Goal: Complete application form: Complete application form

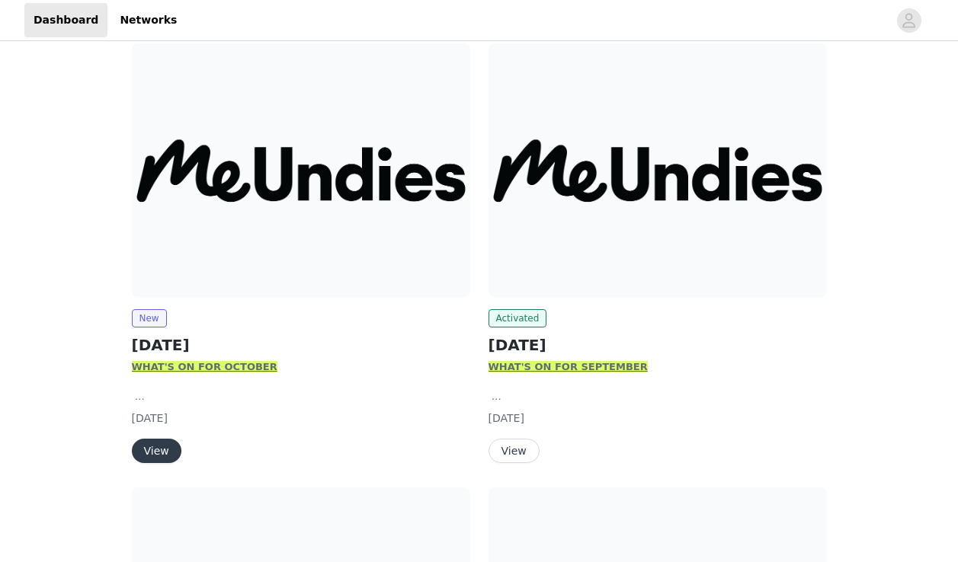
scroll to position [207, 0]
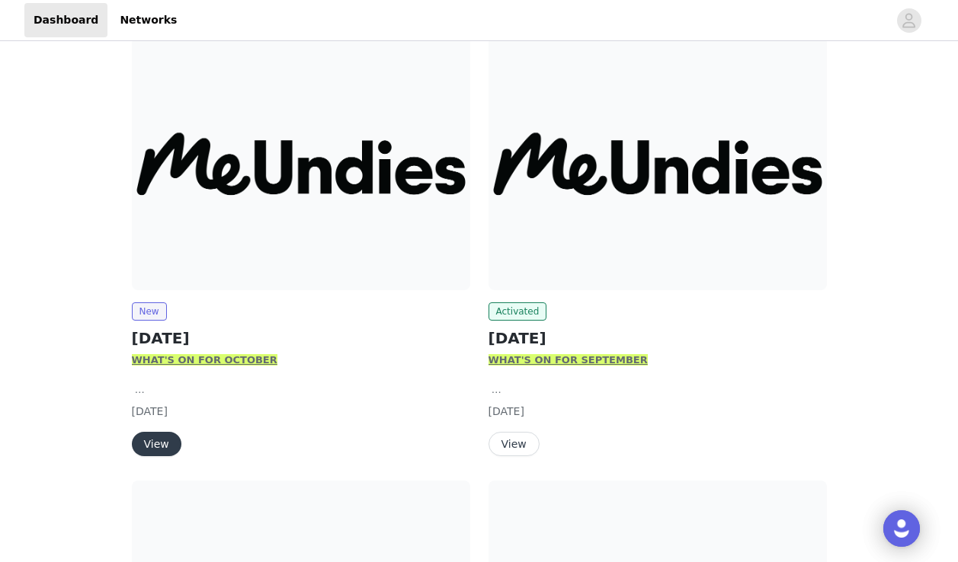
click at [165, 443] on button "View" at bounding box center [157, 444] width 50 height 24
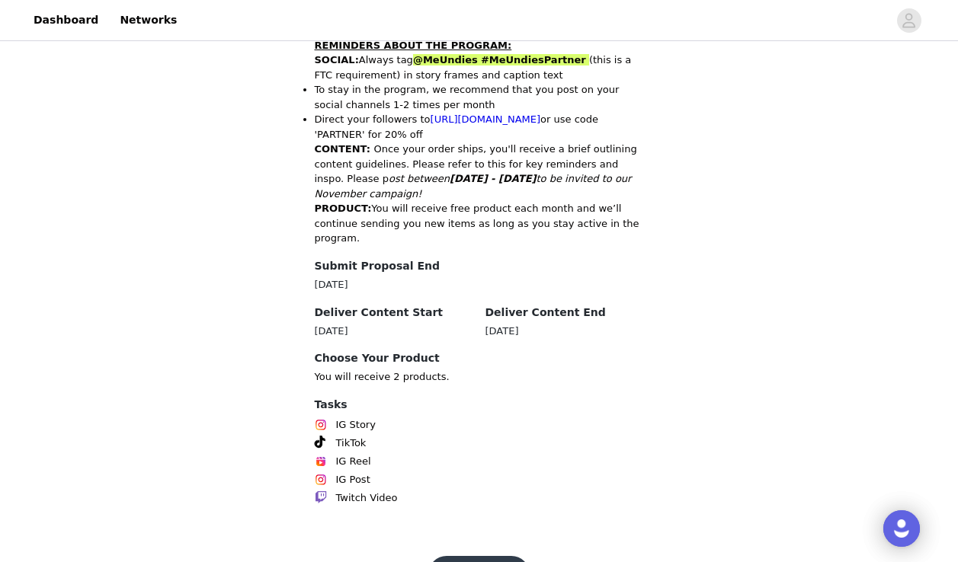
scroll to position [791, 0]
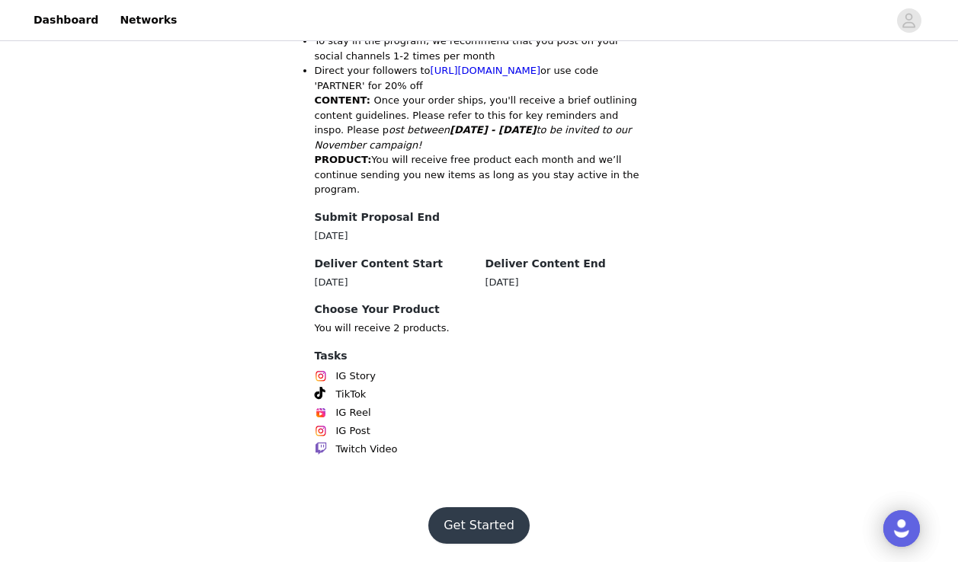
click at [493, 527] on button "Get Started" at bounding box center [478, 526] width 101 height 37
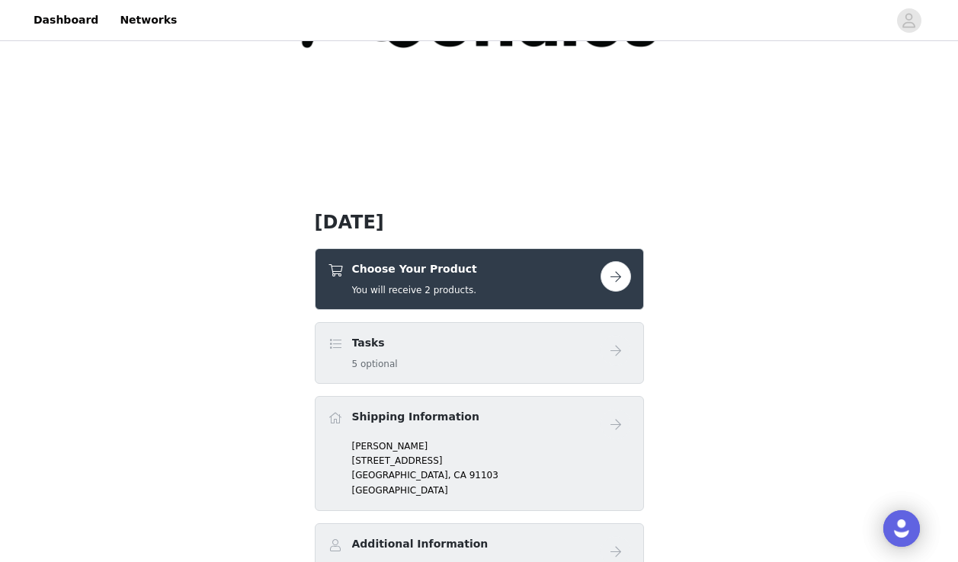
scroll to position [233, 0]
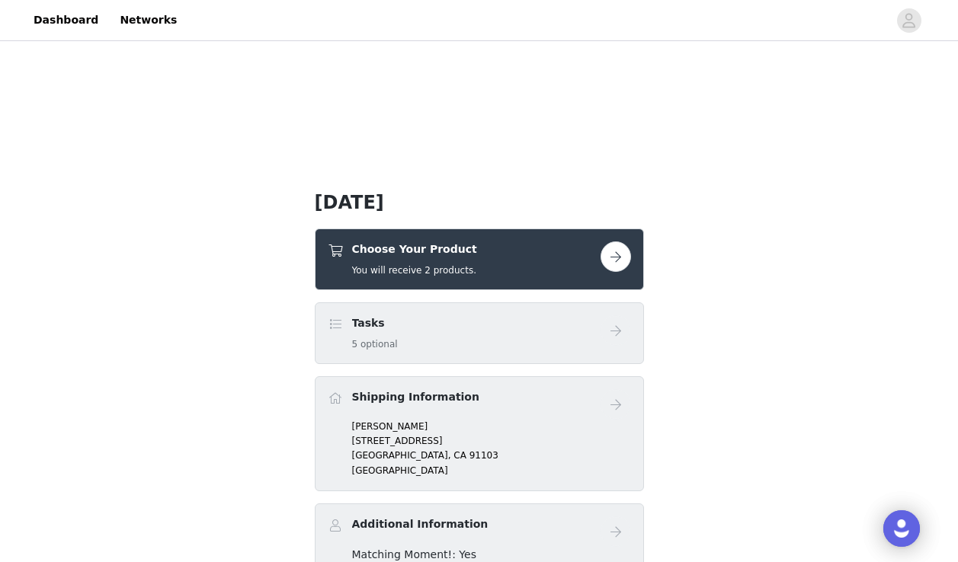
click at [620, 256] on button "button" at bounding box center [616, 257] width 30 height 30
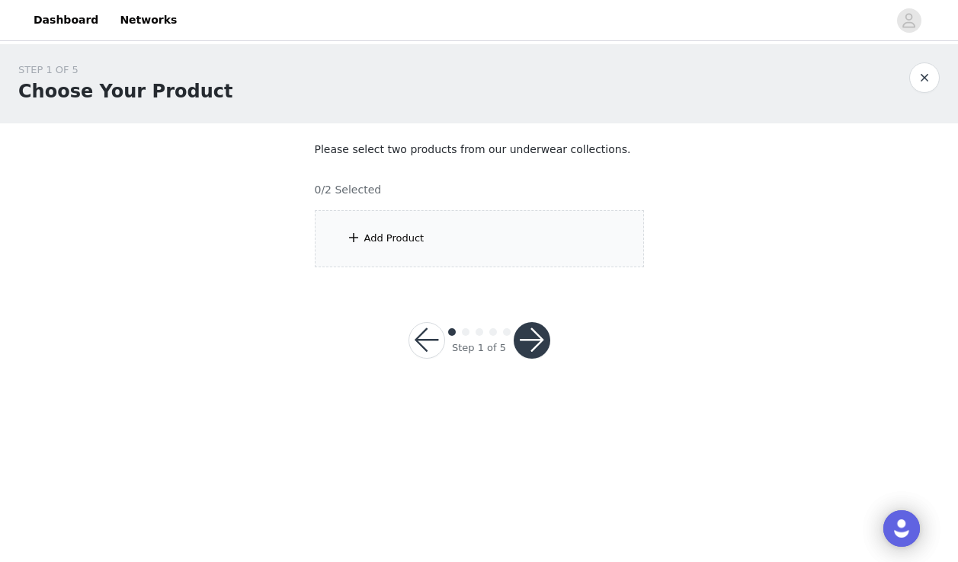
click at [389, 234] on div "Add Product" at bounding box center [394, 238] width 60 height 15
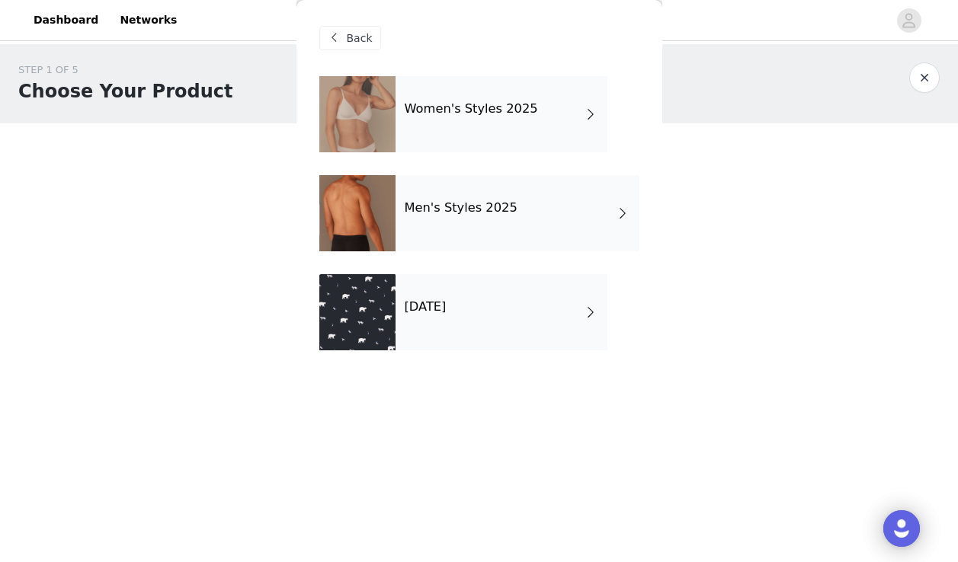
click at [463, 120] on div "Women's Styles 2025" at bounding box center [502, 114] width 212 height 76
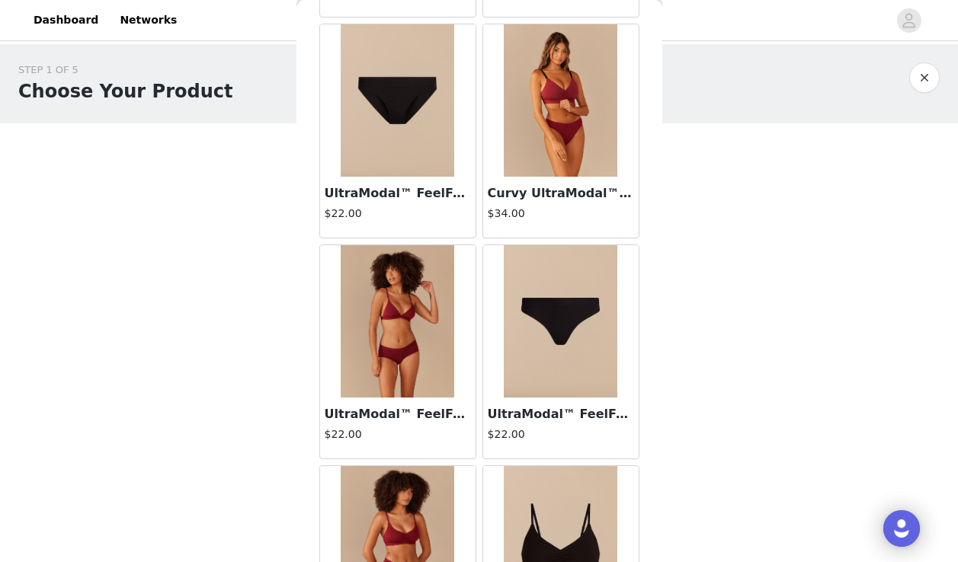
scroll to position [716, 0]
click at [398, 350] on img at bounding box center [398, 321] width 114 height 152
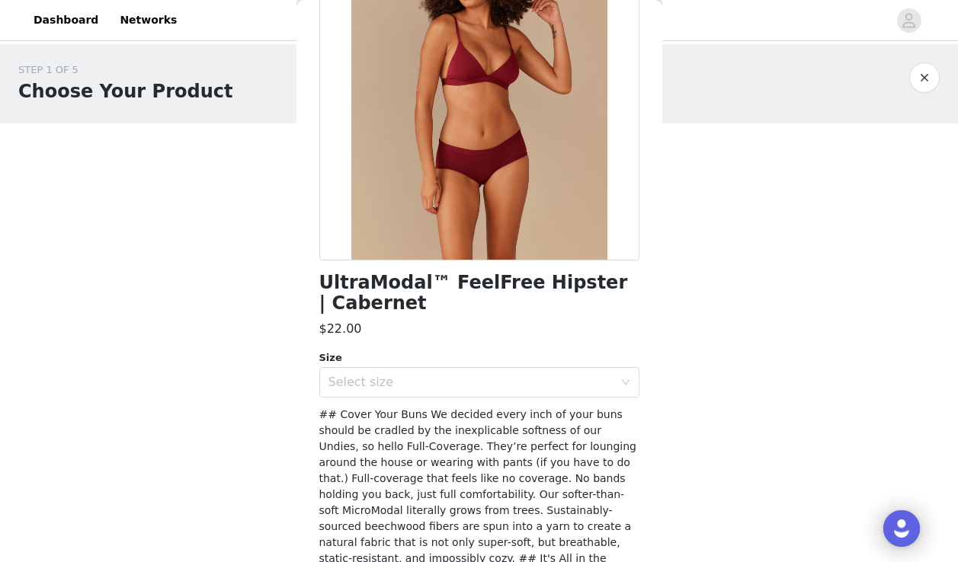
scroll to position [171, 0]
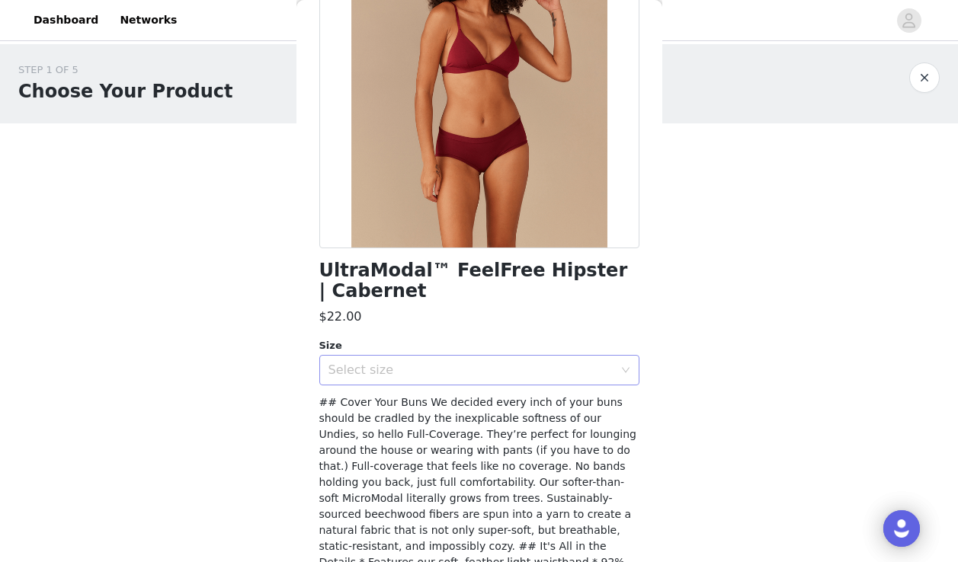
click at [388, 365] on div "Select size" at bounding box center [470, 370] width 285 height 15
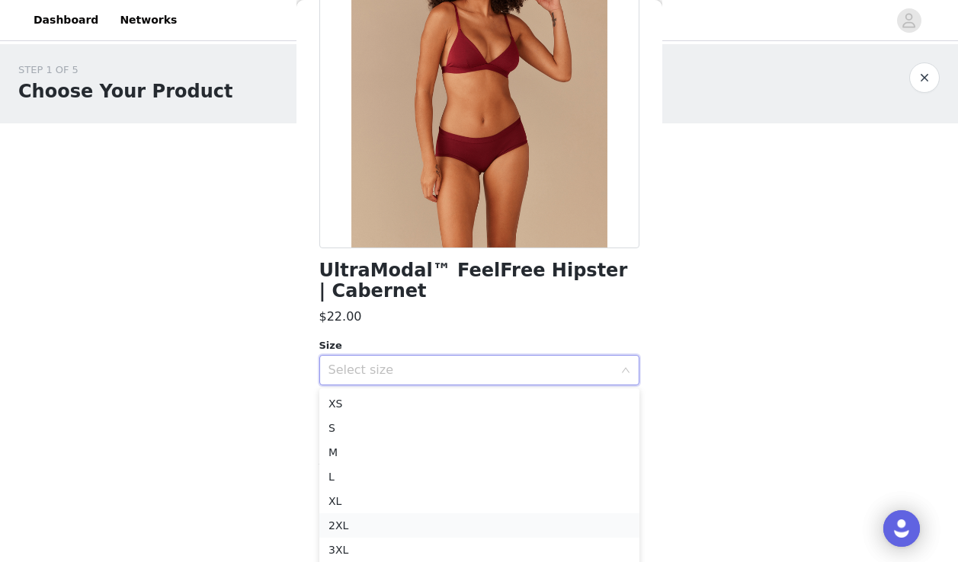
click at [361, 526] on li "2XL" at bounding box center [479, 526] width 320 height 24
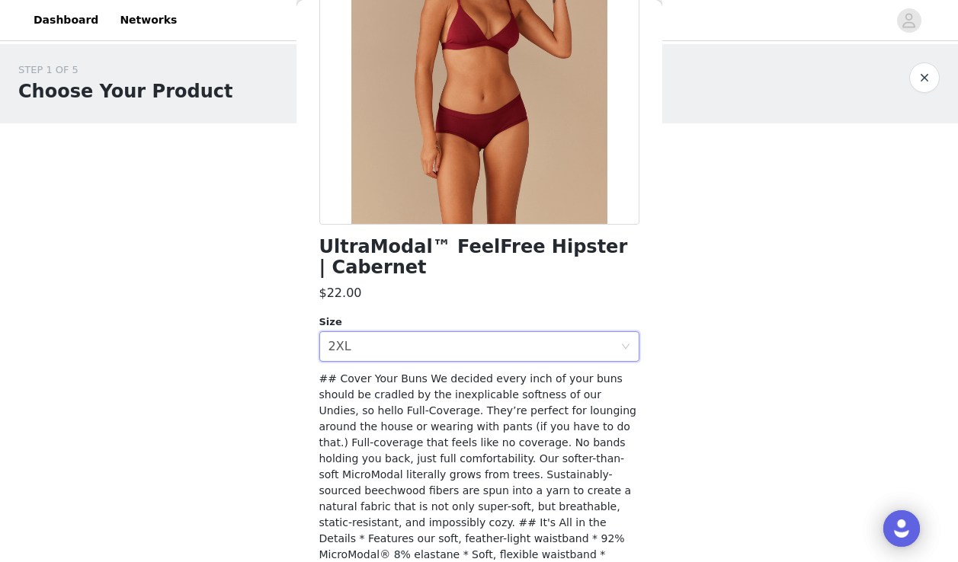
scroll to position [280, 0]
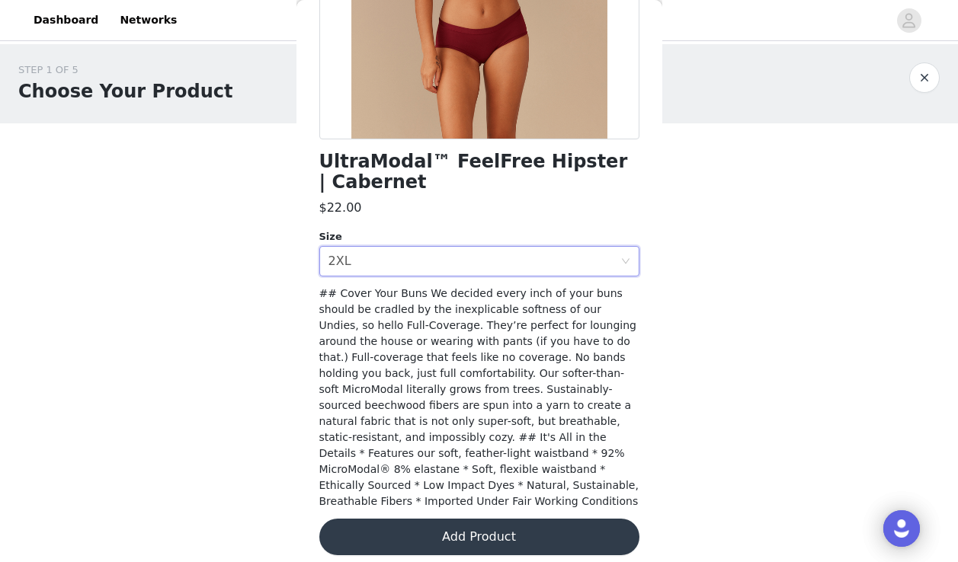
click at [391, 532] on button "Add Product" at bounding box center [479, 537] width 320 height 37
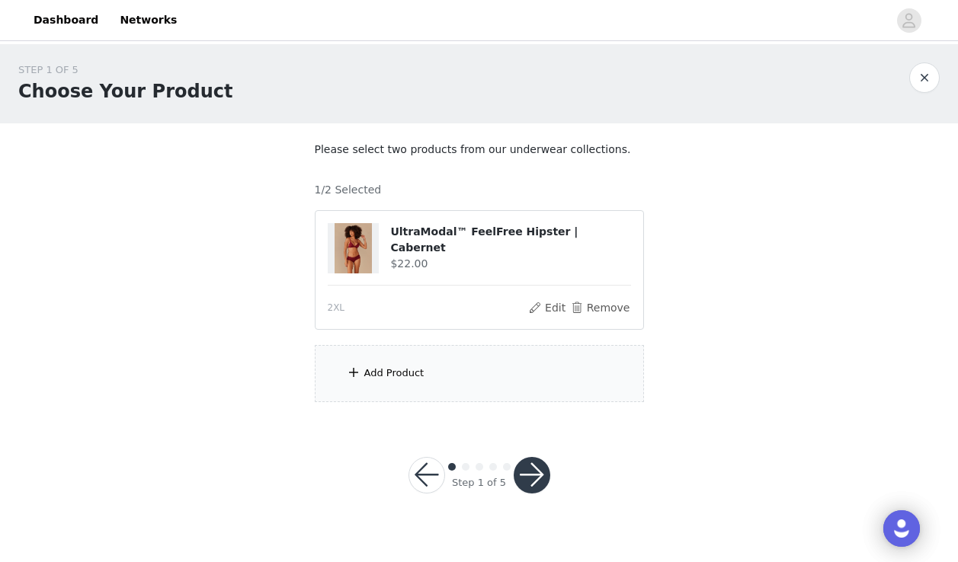
click at [401, 388] on div "Add Product" at bounding box center [479, 373] width 329 height 57
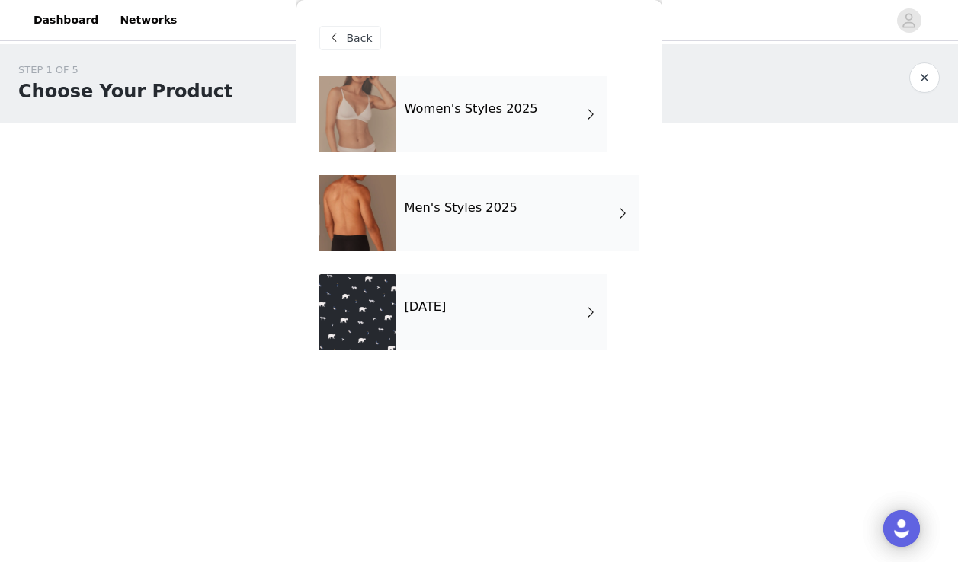
click at [440, 215] on div "Men's Styles 2025" at bounding box center [518, 213] width 244 height 76
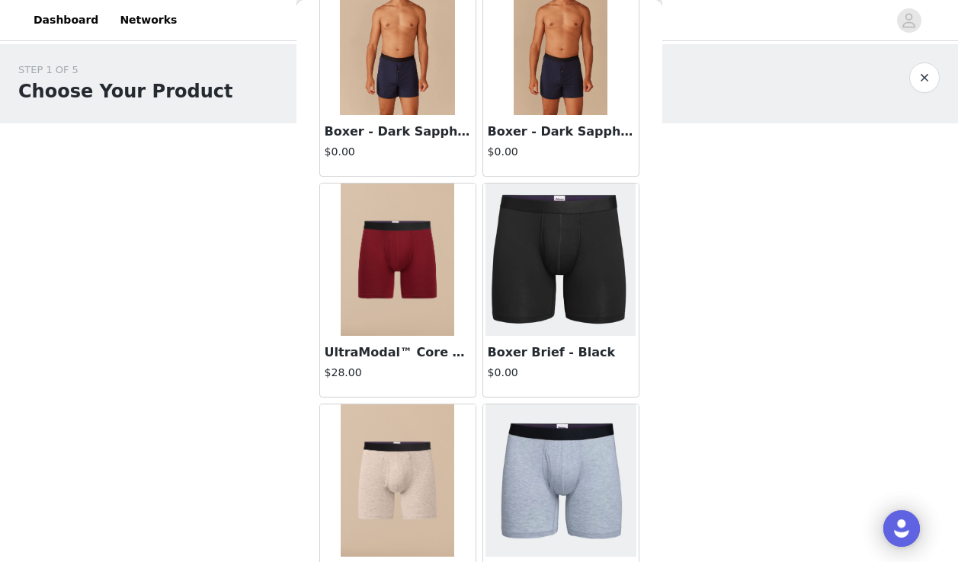
scroll to position [34, 0]
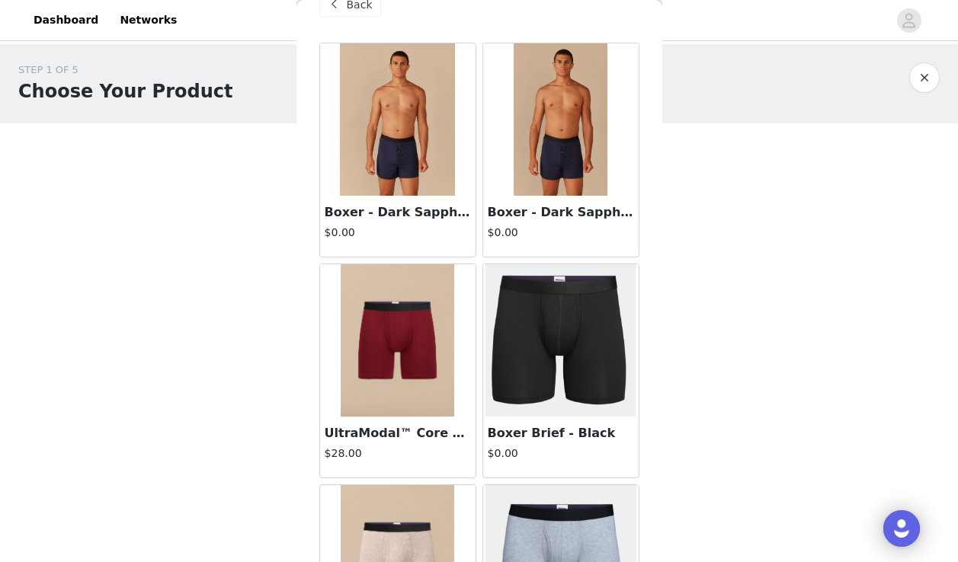
click at [406, 333] on img at bounding box center [398, 340] width 114 height 152
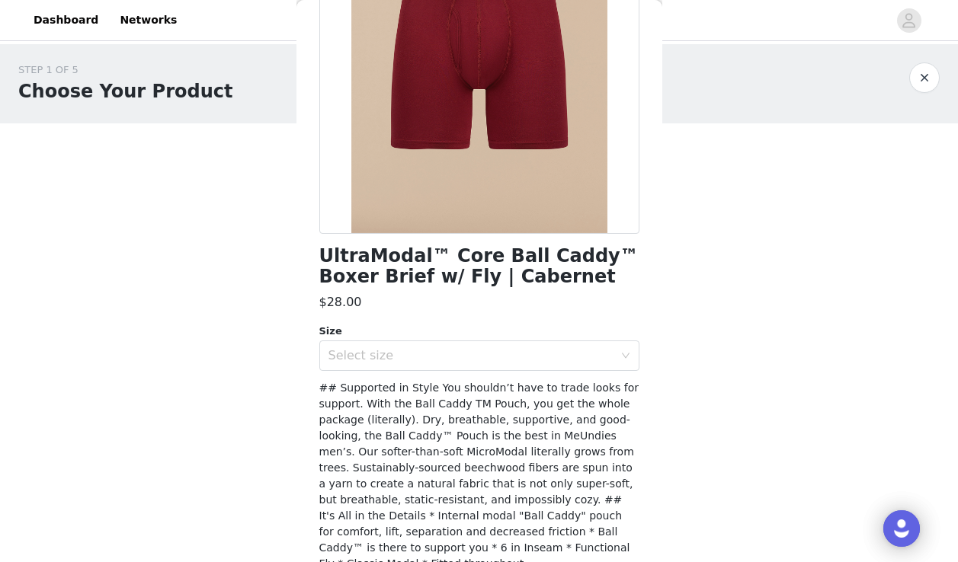
scroll to position [191, 0]
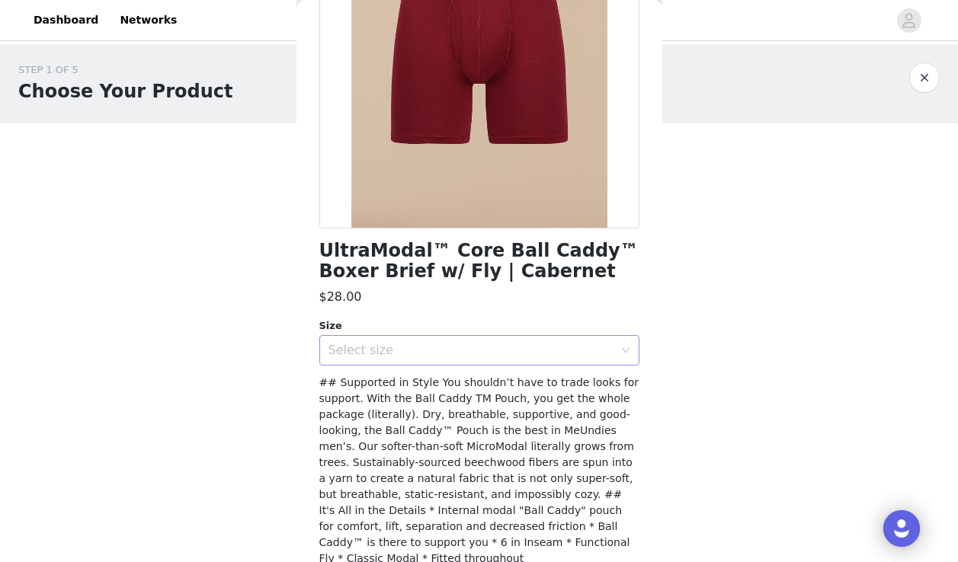
click at [402, 348] on div "Select size" at bounding box center [470, 350] width 285 height 15
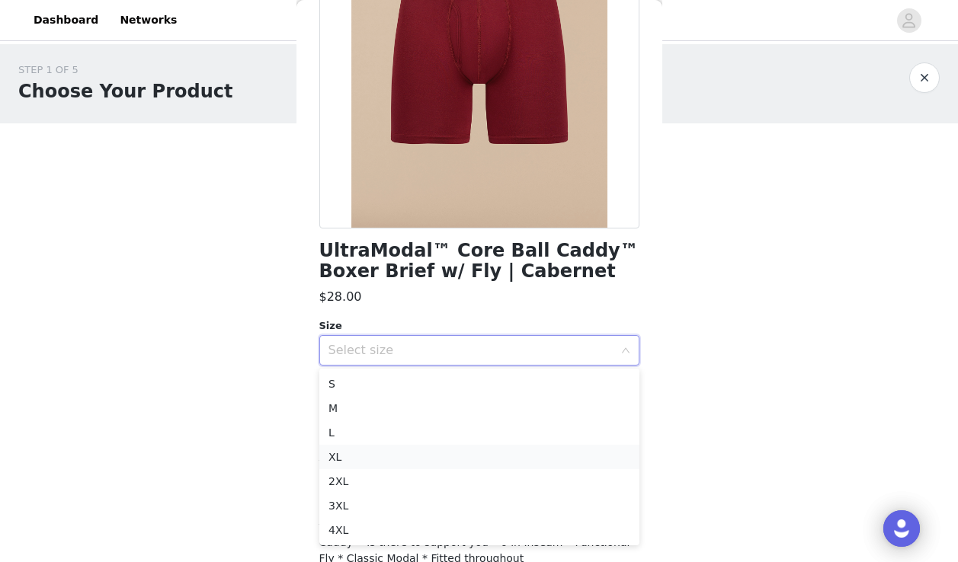
click at [374, 456] on li "XL" at bounding box center [479, 457] width 320 height 24
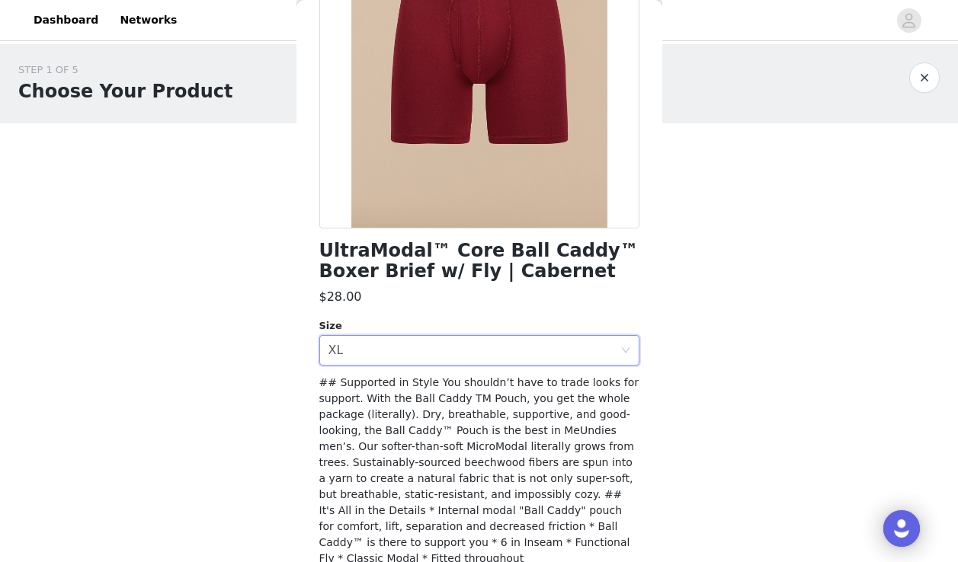
scroll to position [247, 0]
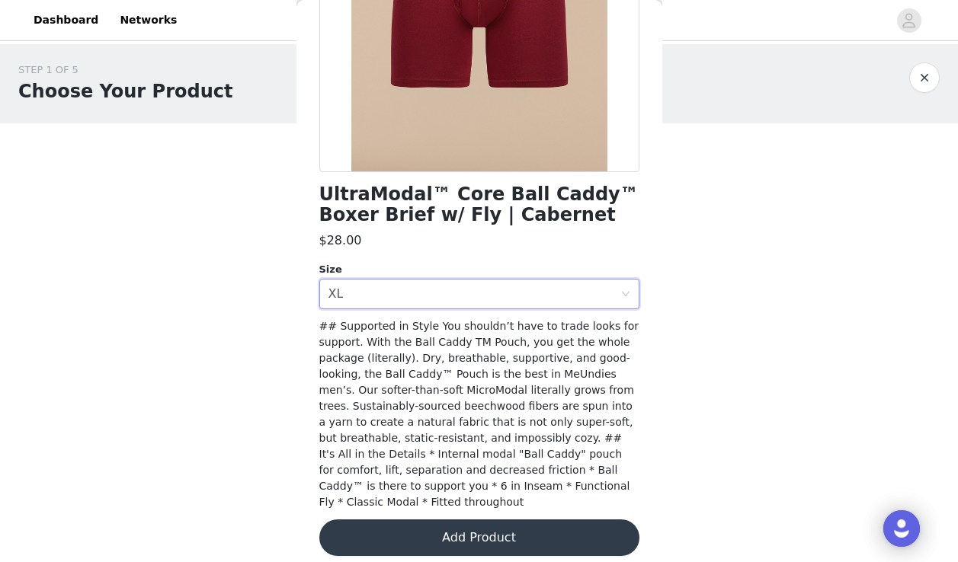
click at [470, 520] on button "Add Product" at bounding box center [479, 538] width 320 height 37
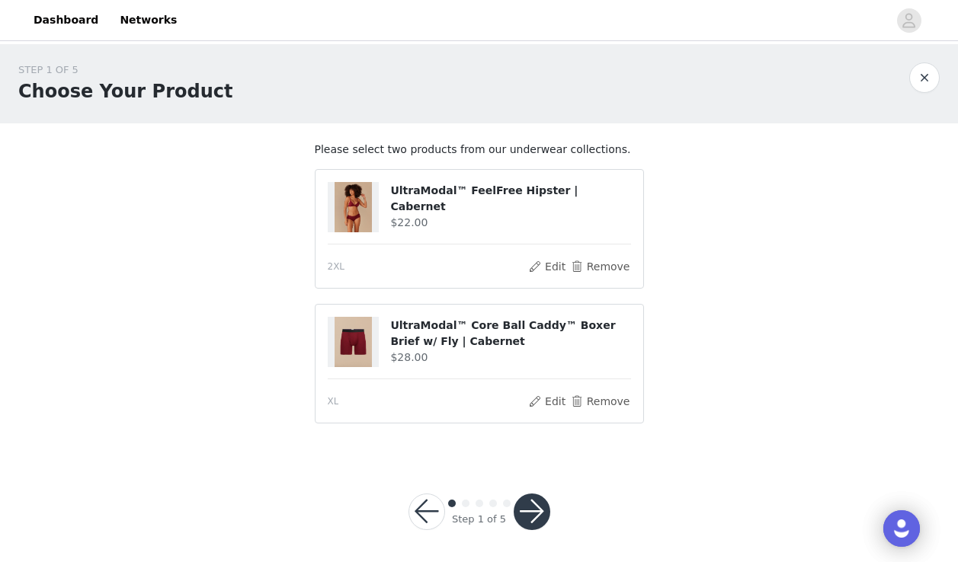
click at [529, 517] on button "button" at bounding box center [532, 512] width 37 height 37
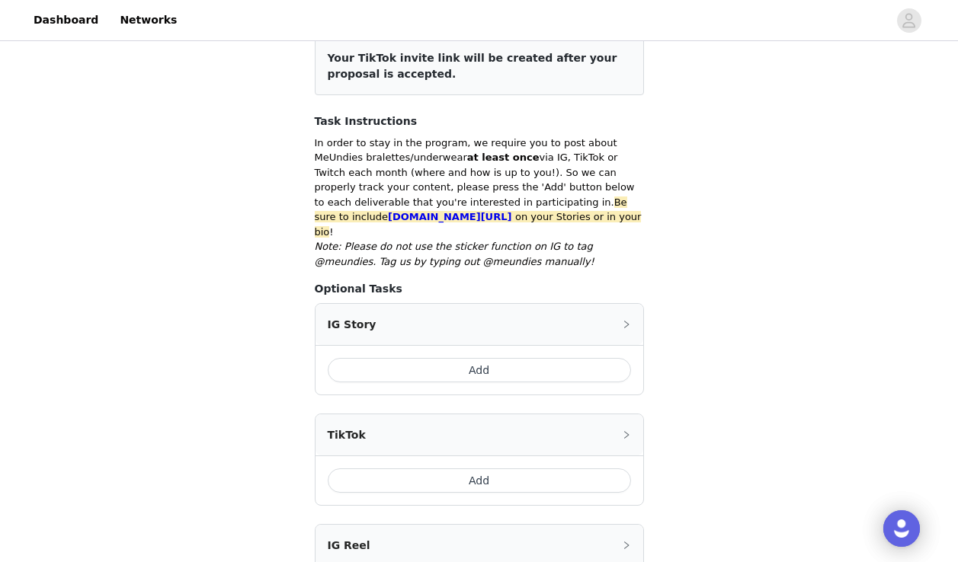
scroll to position [219, 0]
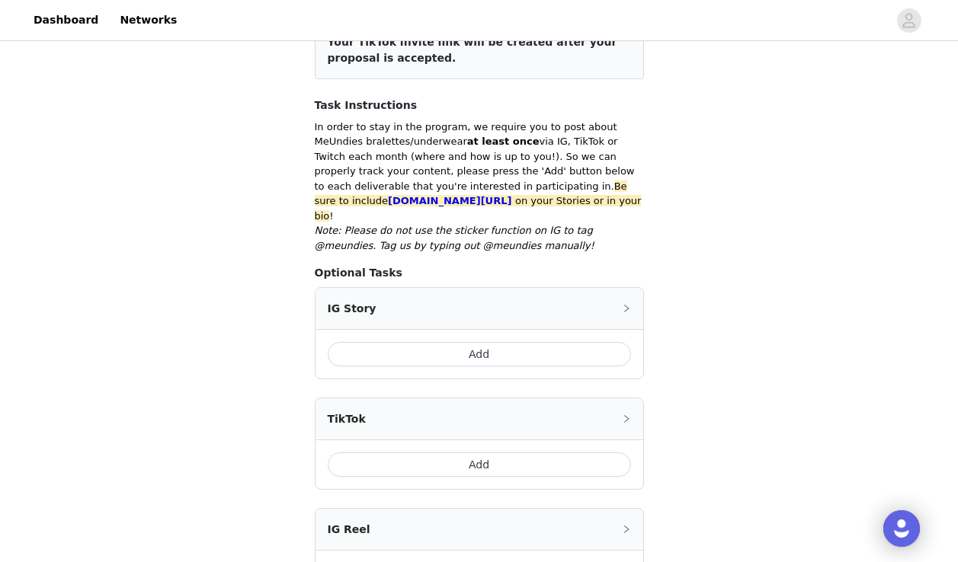
click at [491, 342] on button "Add" at bounding box center [479, 354] width 303 height 24
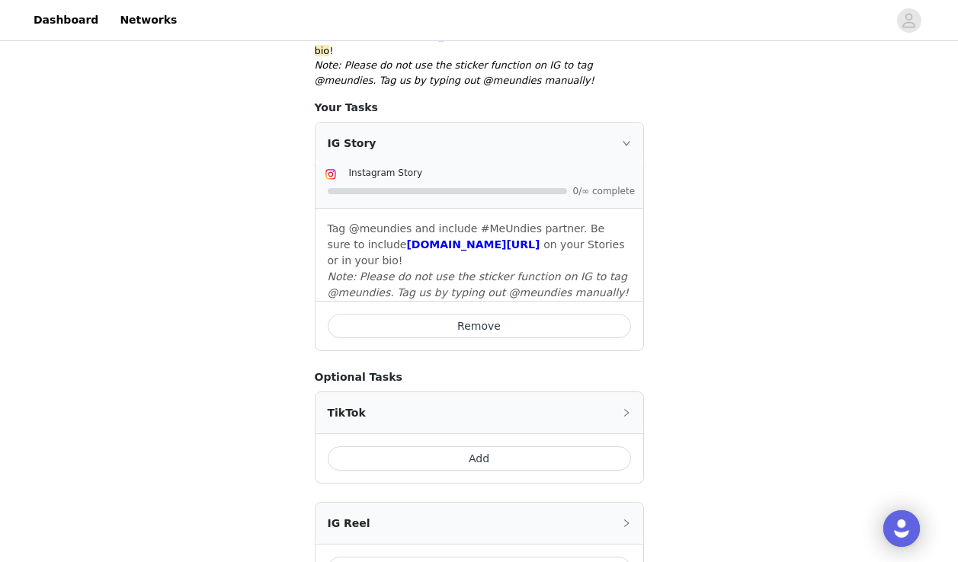
scroll to position [770, 0]
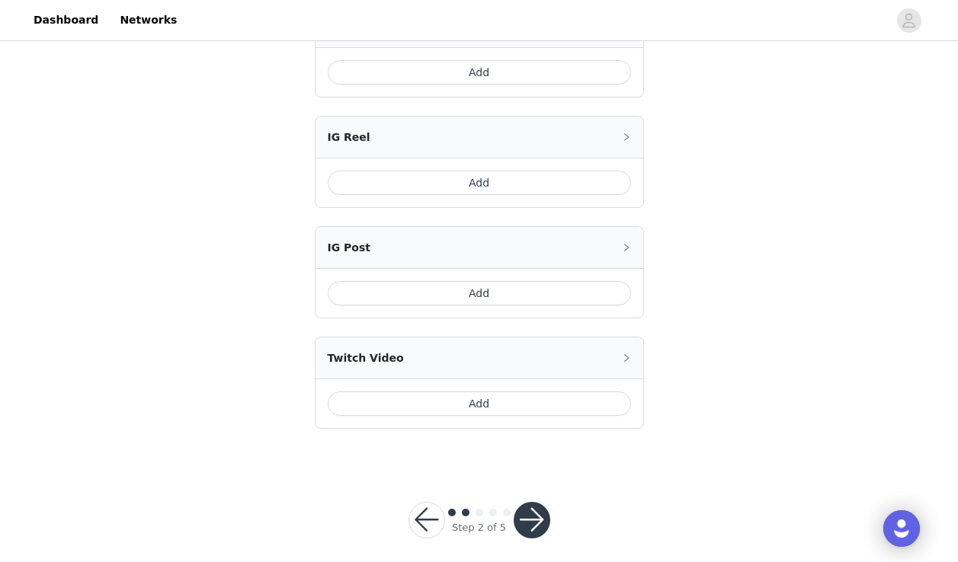
click at [533, 508] on button "button" at bounding box center [532, 520] width 37 height 37
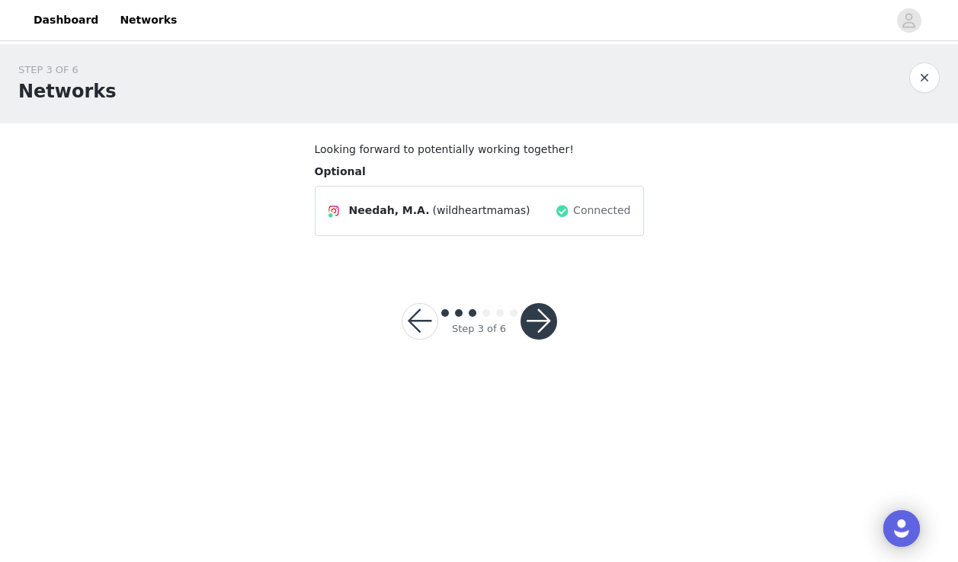
click at [533, 323] on button "button" at bounding box center [539, 321] width 37 height 37
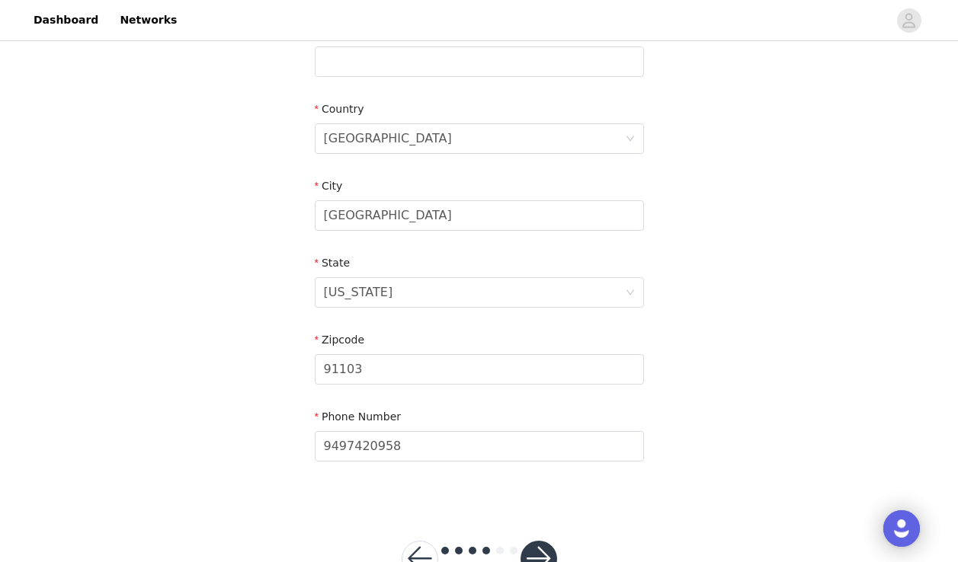
scroll to position [477, 0]
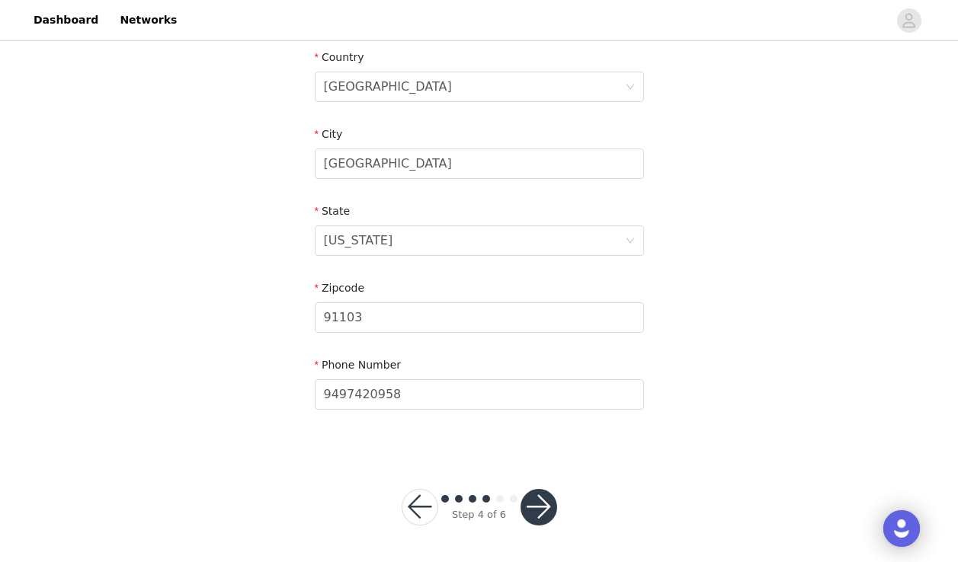
click at [544, 506] on button "button" at bounding box center [539, 507] width 37 height 37
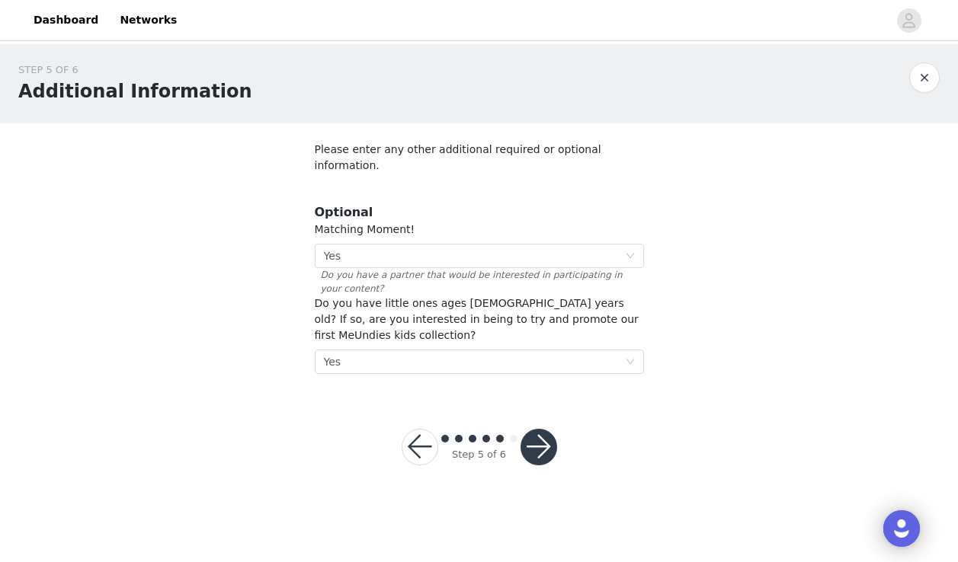
click at [542, 439] on button "button" at bounding box center [539, 447] width 37 height 37
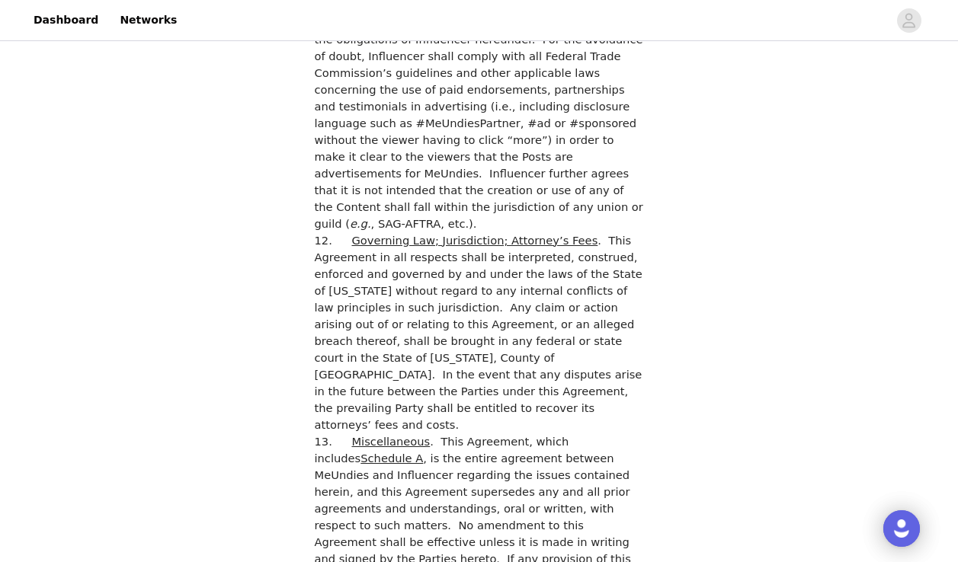
scroll to position [4364, 0]
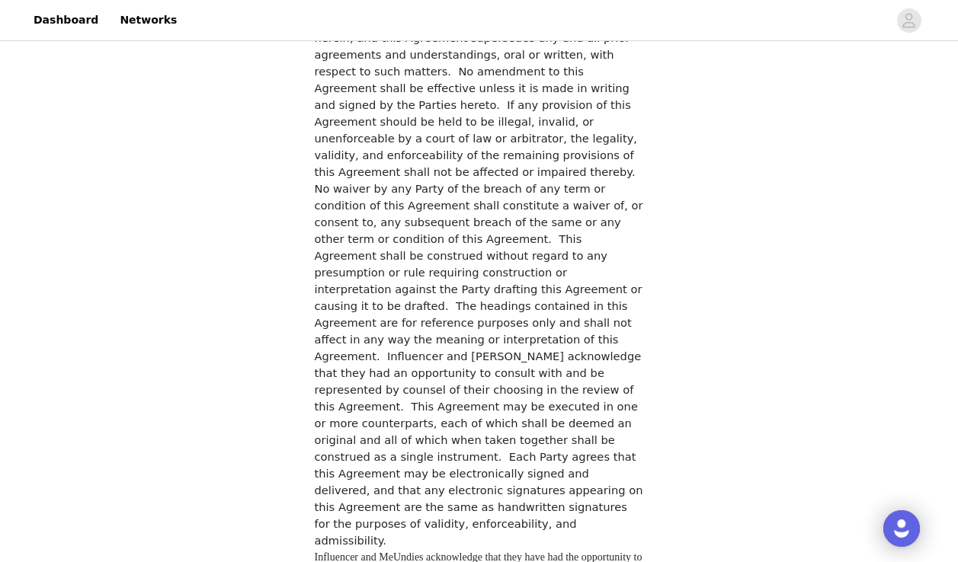
checkbox input "true"
